Goal: Information Seeking & Learning: Learn about a topic

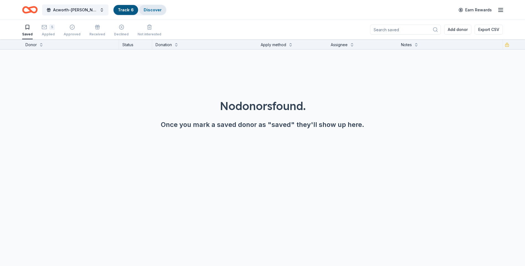
click at [153, 11] on link "Discover" at bounding box center [153, 9] width 18 height 5
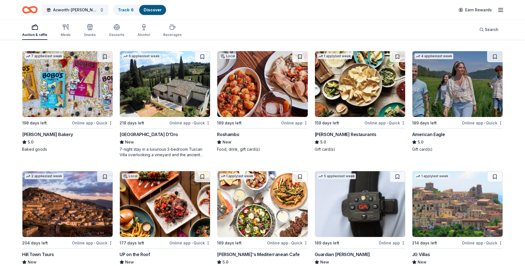
scroll to position [803, 0]
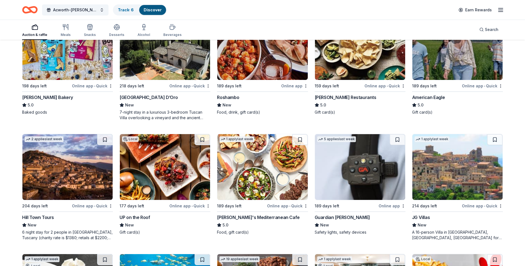
click at [76, 233] on div "6 night stay for 2 people in [GEOGRAPHIC_DATA], Tuscany (charity rate is $1380;…" at bounding box center [67, 235] width 91 height 11
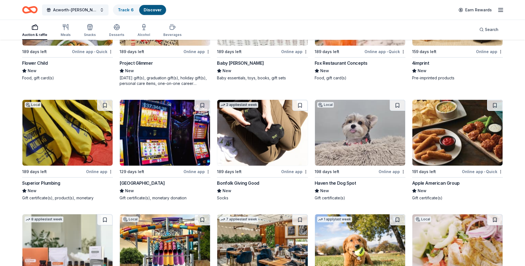
scroll to position [1698, 0]
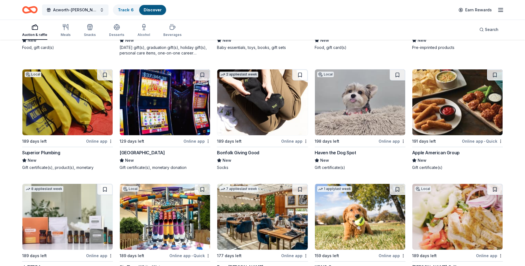
click at [94, 140] on div "Online app" at bounding box center [99, 141] width 27 height 7
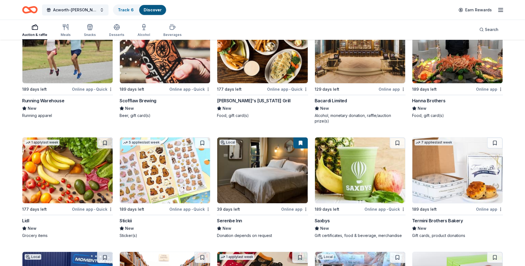
scroll to position [2587, 0]
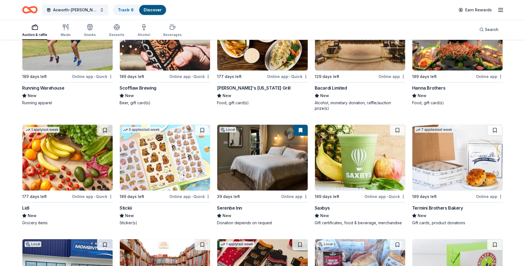
click at [384, 76] on div "Online app" at bounding box center [392, 76] width 27 height 7
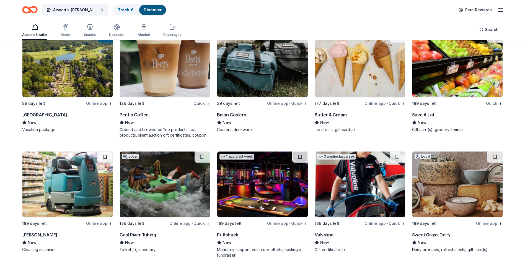
scroll to position [3879, 0]
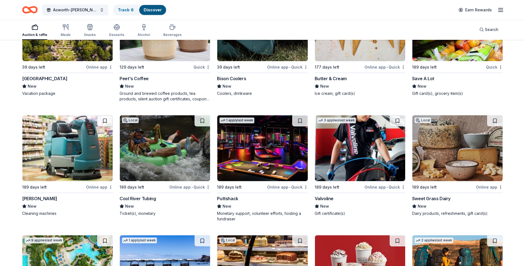
click at [278, 188] on div "Online app • Quick" at bounding box center [287, 187] width 41 height 7
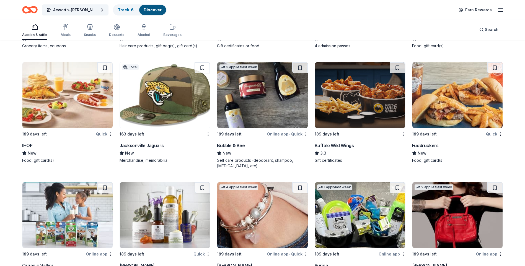
scroll to position [4644, 0]
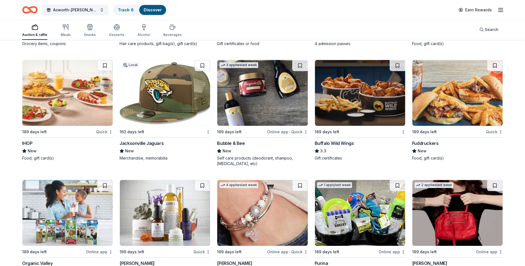
click at [241, 143] on div "Bubble & Bee" at bounding box center [231, 143] width 28 height 7
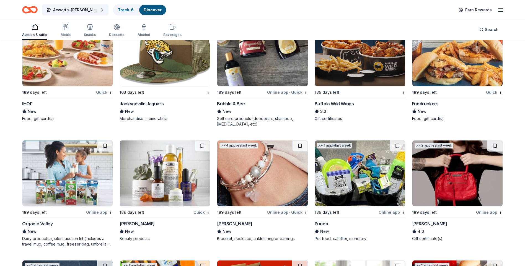
scroll to position [4690, 0]
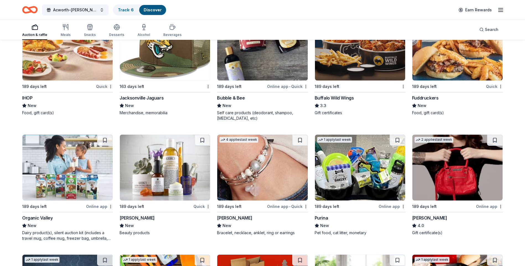
click at [385, 205] on div "Online app" at bounding box center [392, 206] width 27 height 7
click at [173, 168] on img at bounding box center [165, 168] width 90 height 66
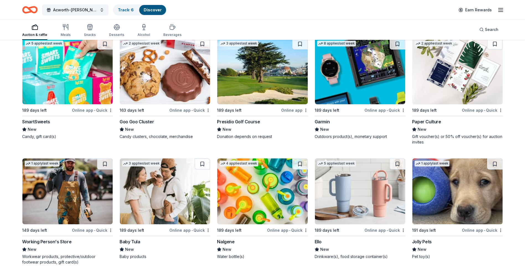
scroll to position [5678, 0]
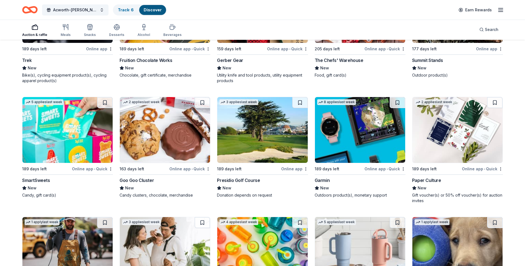
click at [374, 167] on div "Online app • Quick" at bounding box center [385, 169] width 41 height 7
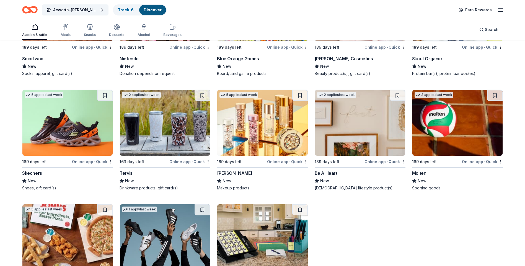
scroll to position [6319, 0]
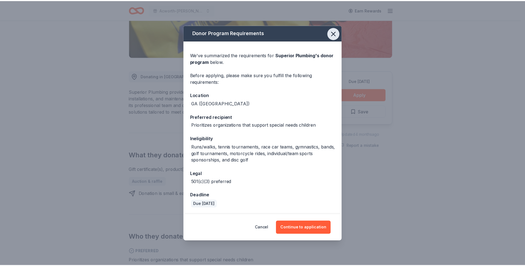
scroll to position [111, 0]
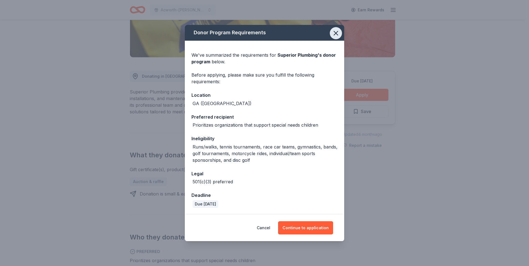
click at [336, 32] on icon "button" at bounding box center [336, 33] width 8 height 8
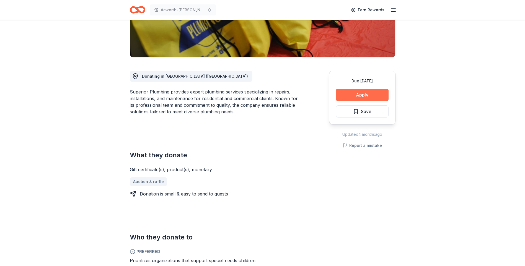
click at [355, 96] on button "Apply" at bounding box center [362, 95] width 53 height 12
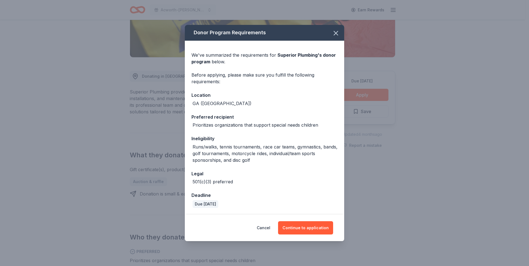
drag, startPoint x: 335, startPoint y: 34, endPoint x: 320, endPoint y: 56, distance: 27.0
click at [322, 53] on div "Donor Program Requirements We've summarized the requirements for Superior Plumb…" at bounding box center [264, 120] width 159 height 190
click at [335, 31] on icon "button" at bounding box center [336, 33] width 8 height 8
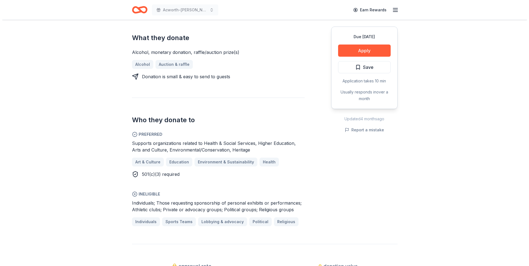
scroll to position [221, 0]
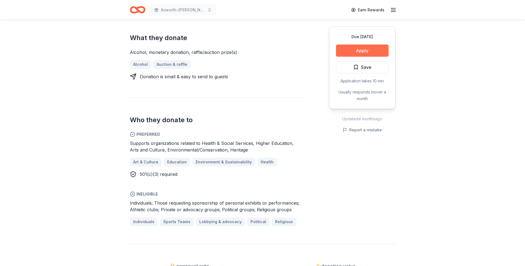
click at [339, 46] on button "Apply" at bounding box center [362, 51] width 53 height 12
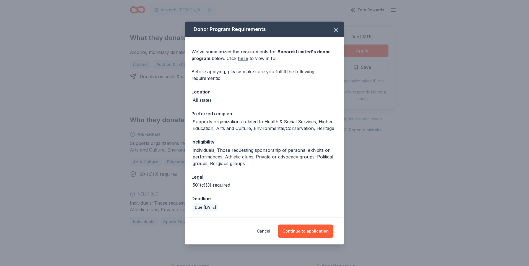
click at [242, 58] on link "here" at bounding box center [243, 58] width 10 height 7
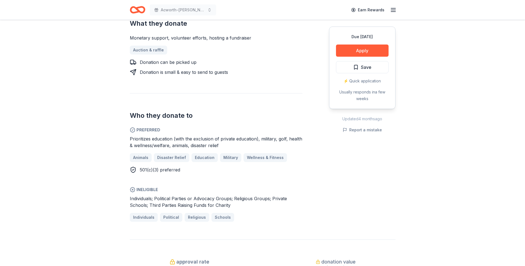
scroll to position [249, 0]
